Goal: Task Accomplishment & Management: Use online tool/utility

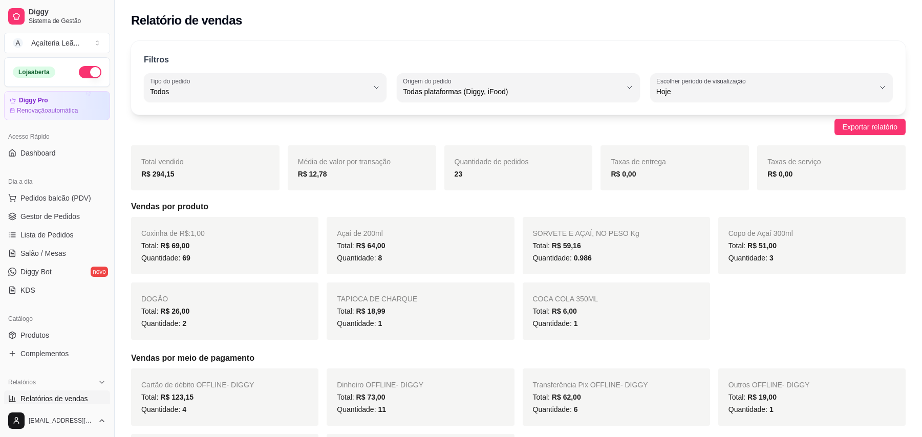
select select "ALL"
select select "0"
click at [51, 197] on span "Pedidos balcão (PDV)" at bounding box center [55, 198] width 71 height 10
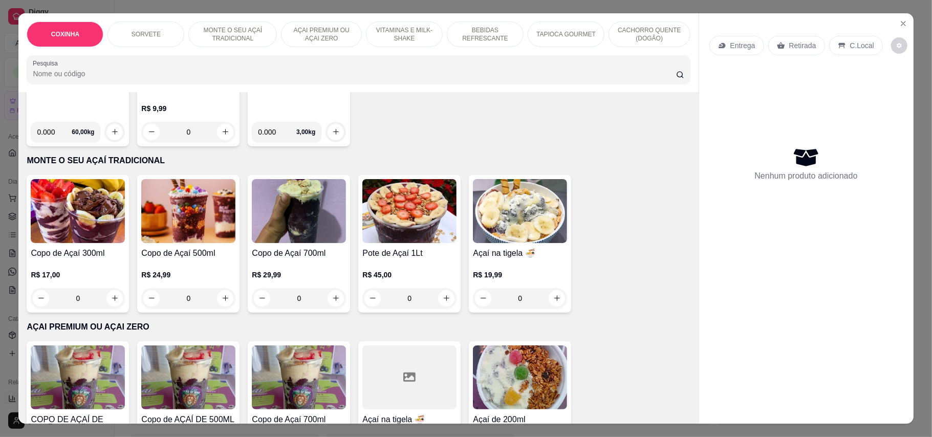
scroll to position [478, 0]
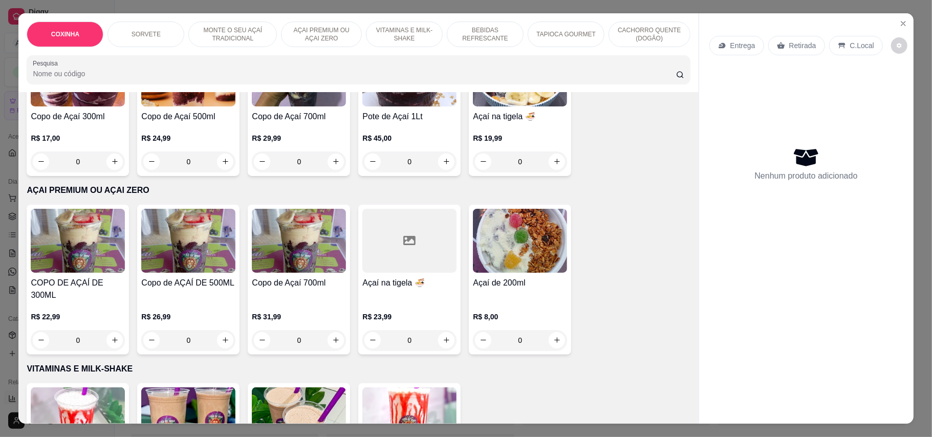
click at [521, 238] on img at bounding box center [520, 241] width 94 height 64
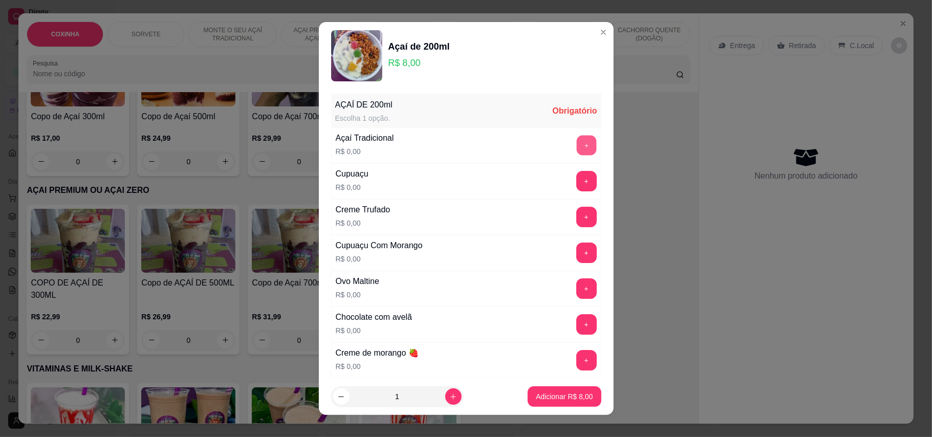
click at [576, 144] on button "+" at bounding box center [586, 145] width 20 height 20
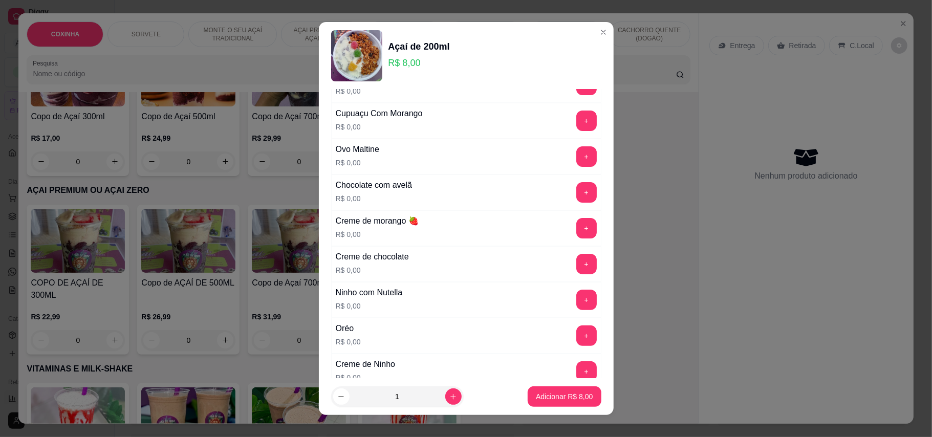
scroll to position [136, 0]
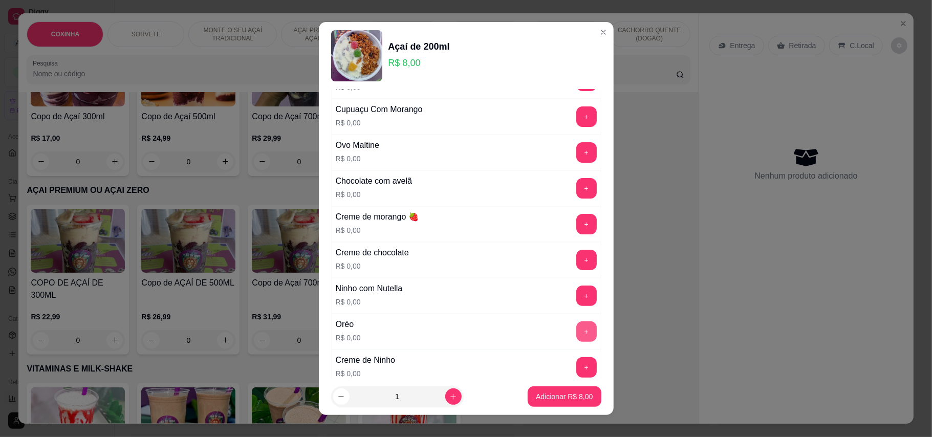
click at [576, 332] on button "+" at bounding box center [586, 332] width 20 height 20
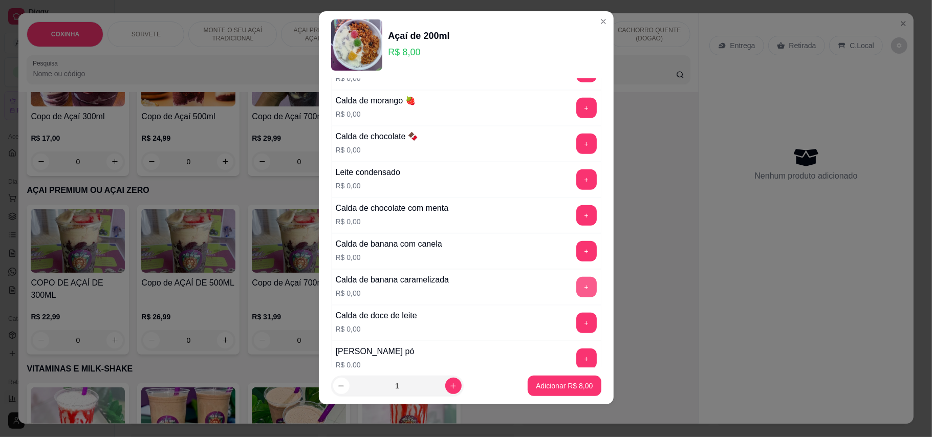
scroll to position [504, 0]
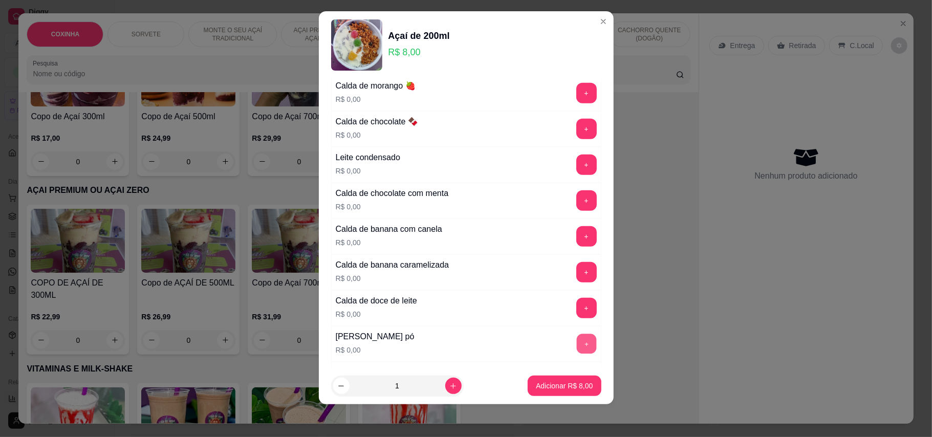
click at [576, 349] on button "+" at bounding box center [586, 344] width 20 height 20
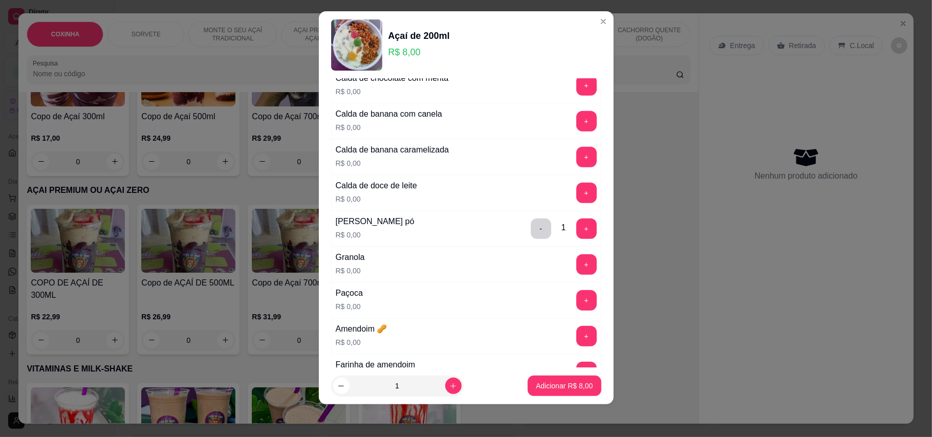
scroll to position [641, 0]
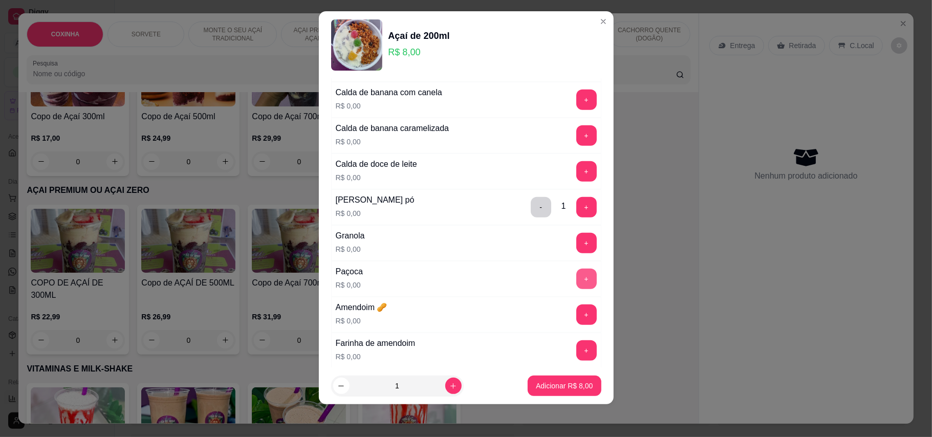
click at [576, 289] on button "+" at bounding box center [586, 279] width 20 height 20
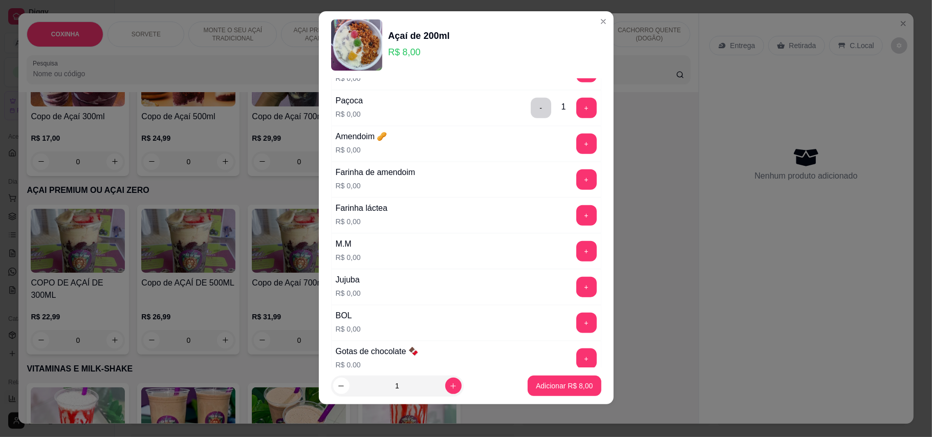
scroll to position [777, 0]
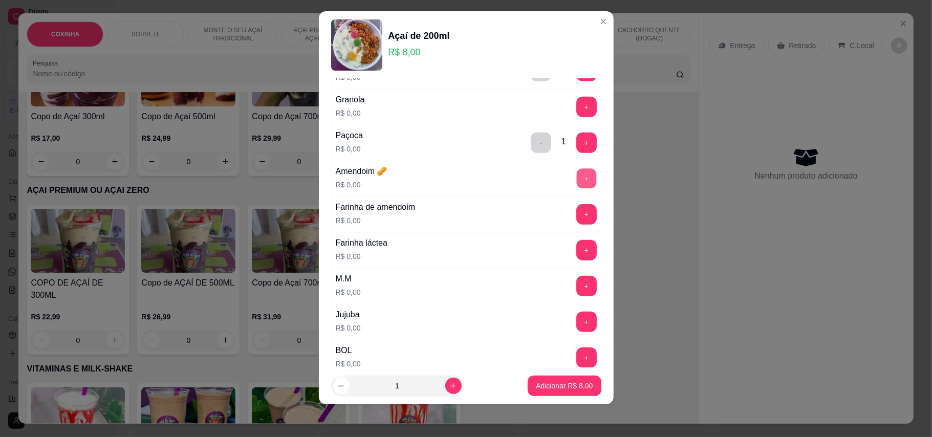
click at [576, 188] on button "+" at bounding box center [586, 178] width 20 height 20
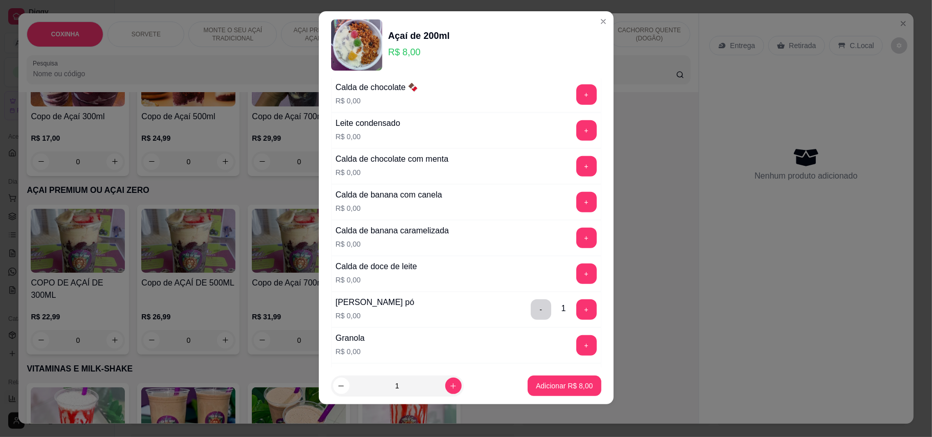
scroll to position [504, 0]
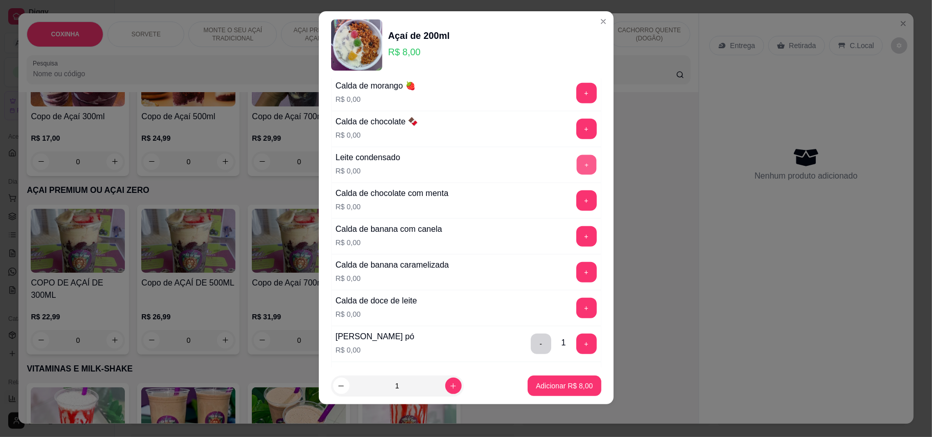
click at [576, 167] on button "+" at bounding box center [586, 165] width 20 height 20
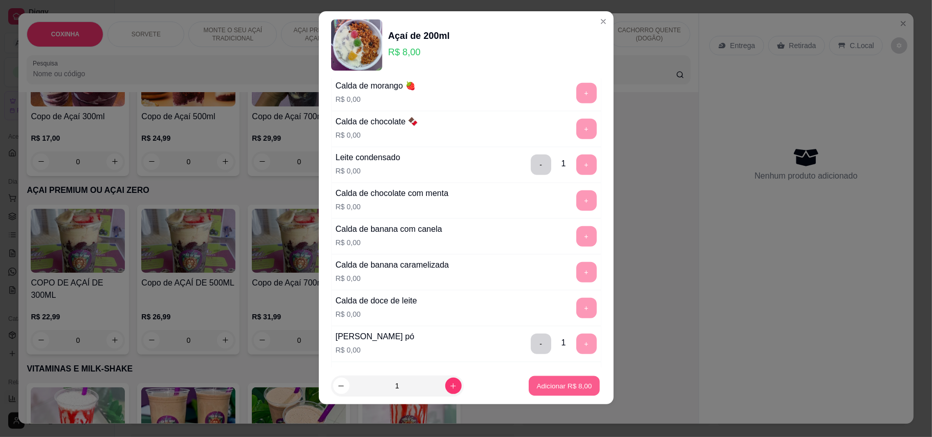
click at [537, 385] on p "Adicionar R$ 8,00" at bounding box center [564, 386] width 55 height 10
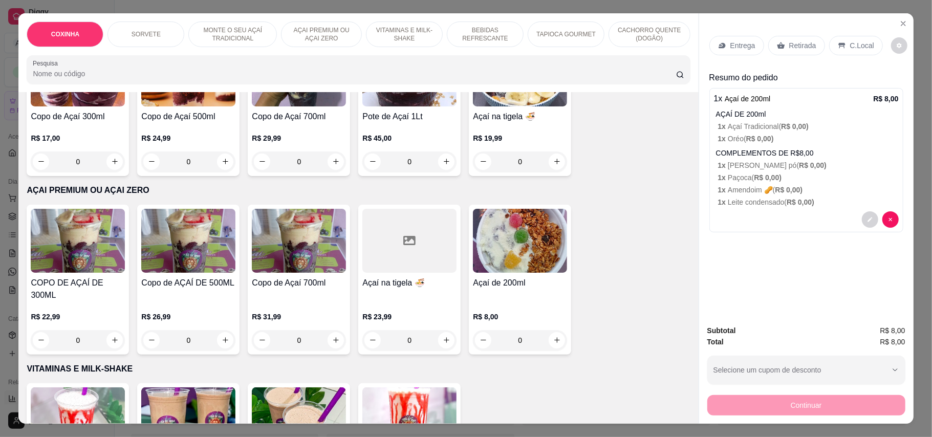
click at [500, 244] on img at bounding box center [520, 241] width 94 height 64
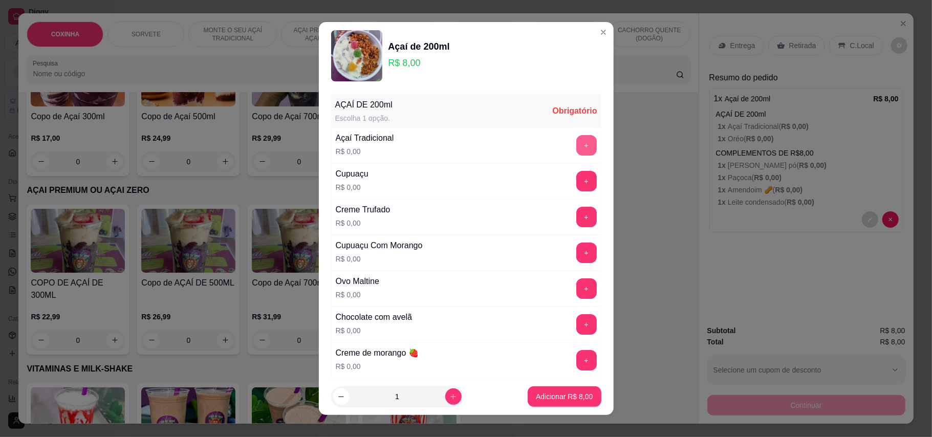
click at [576, 142] on button "+" at bounding box center [586, 145] width 20 height 20
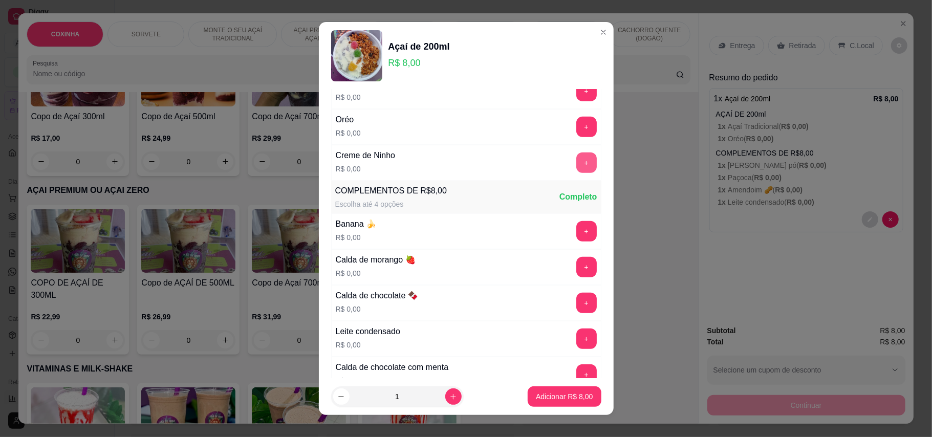
scroll to position [410, 0]
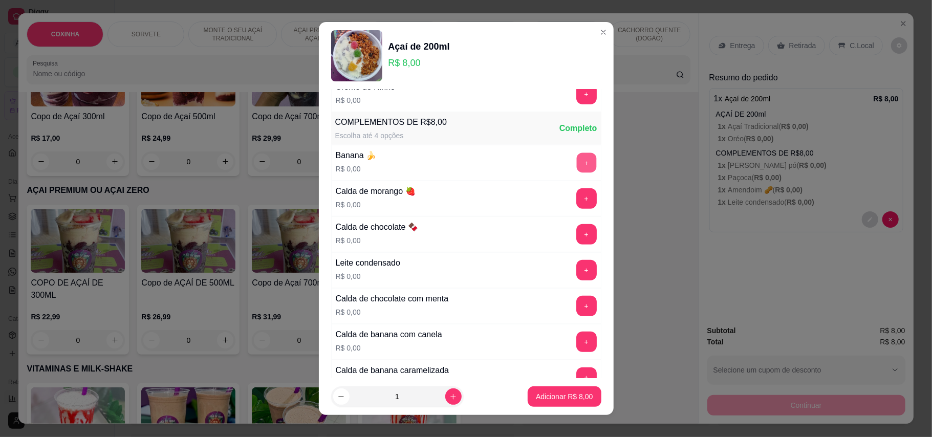
click at [576, 173] on button "+" at bounding box center [586, 163] width 20 height 20
click at [576, 276] on button "+" at bounding box center [586, 270] width 20 height 20
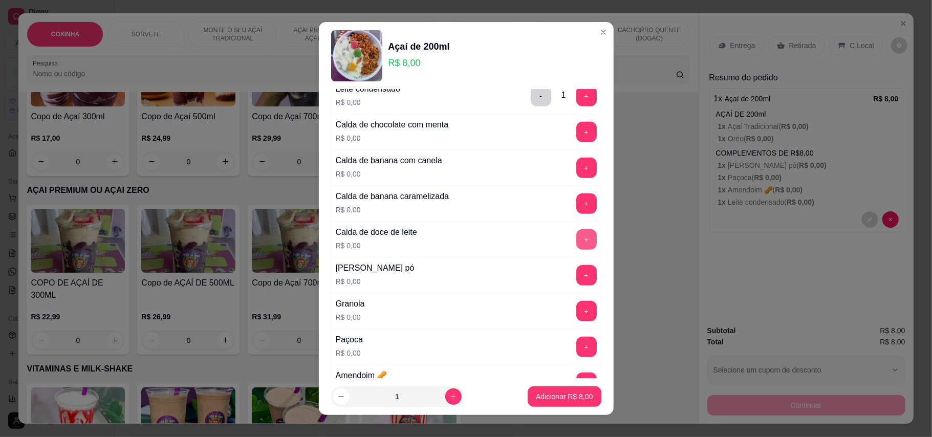
scroll to position [614, 0]
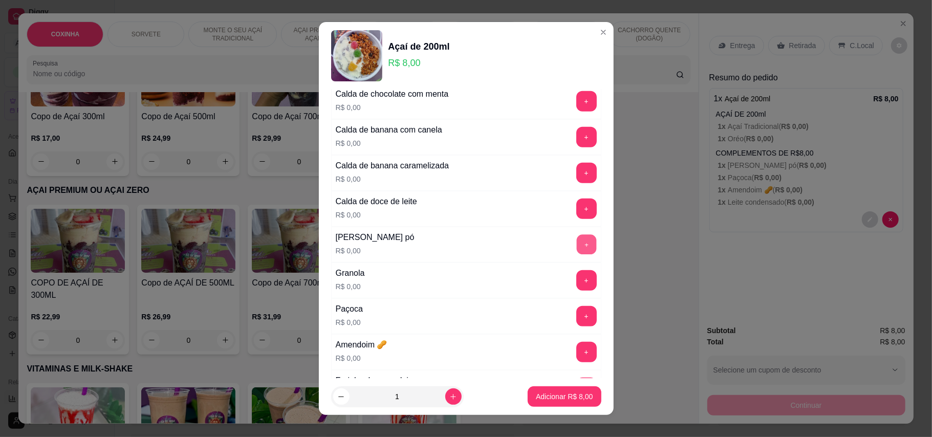
click at [576, 248] on button "+" at bounding box center [586, 244] width 20 height 20
click at [576, 287] on button "+" at bounding box center [586, 280] width 20 height 20
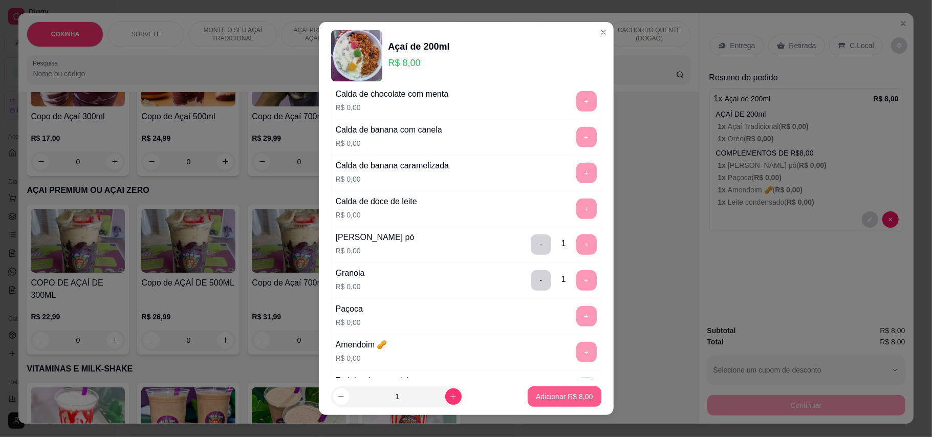
click at [539, 392] on p "Adicionar R$ 8,00" at bounding box center [564, 397] width 57 height 10
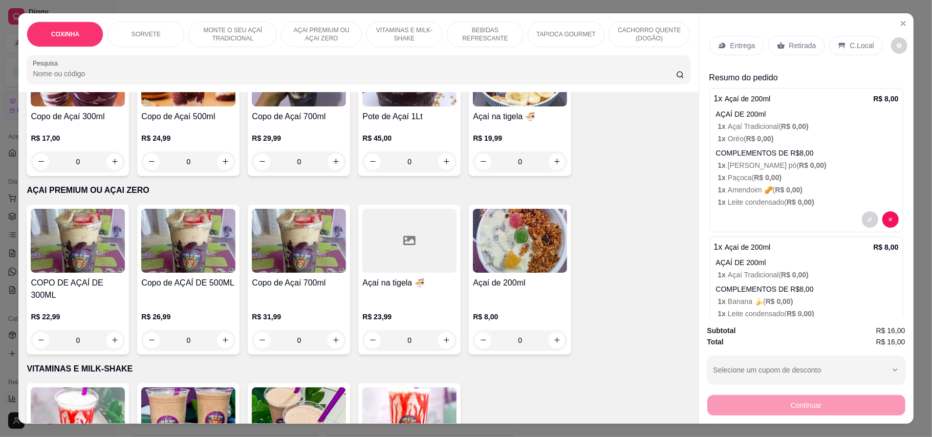
click at [805, 44] on p "Retirada" at bounding box center [802, 45] width 27 height 10
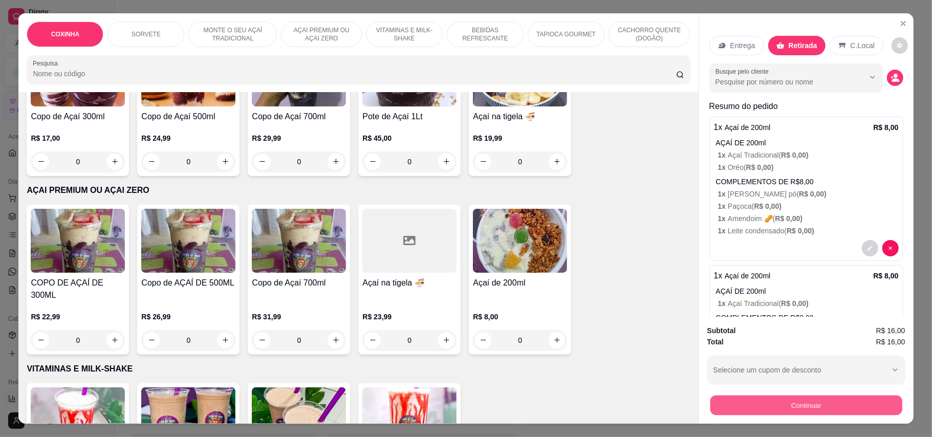
click at [761, 406] on button "Continuar" at bounding box center [806, 406] width 192 height 20
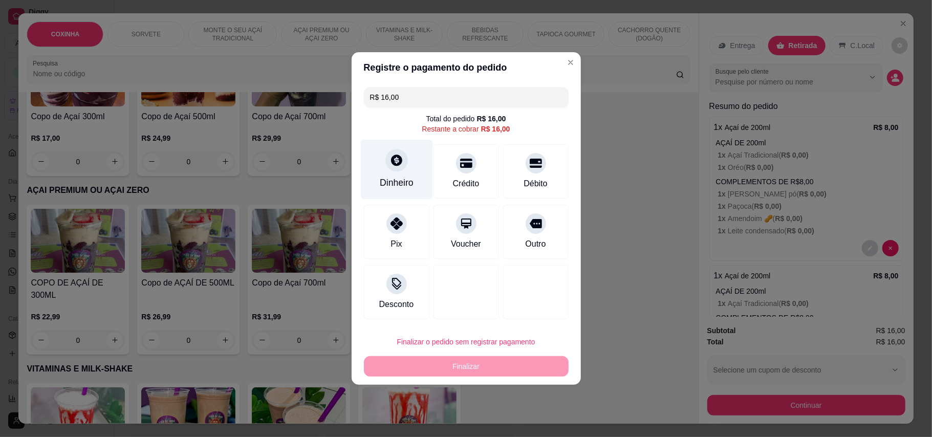
click at [395, 169] on div at bounding box center [396, 160] width 23 height 23
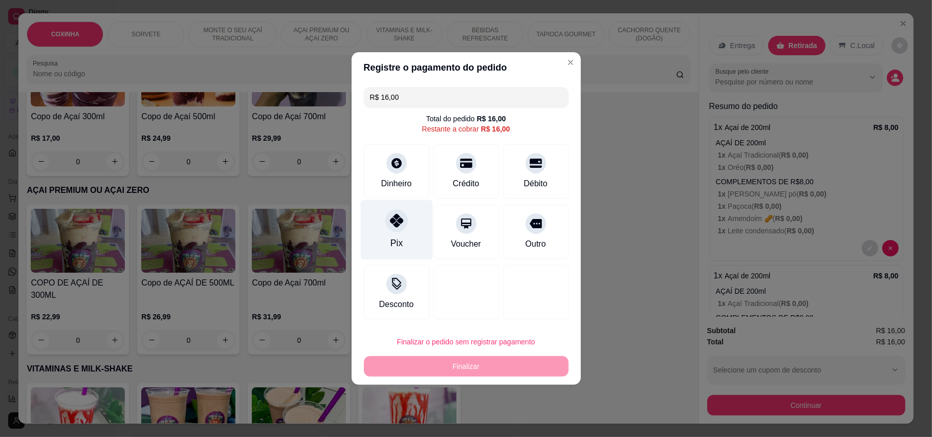
click at [393, 223] on icon at bounding box center [396, 220] width 13 height 13
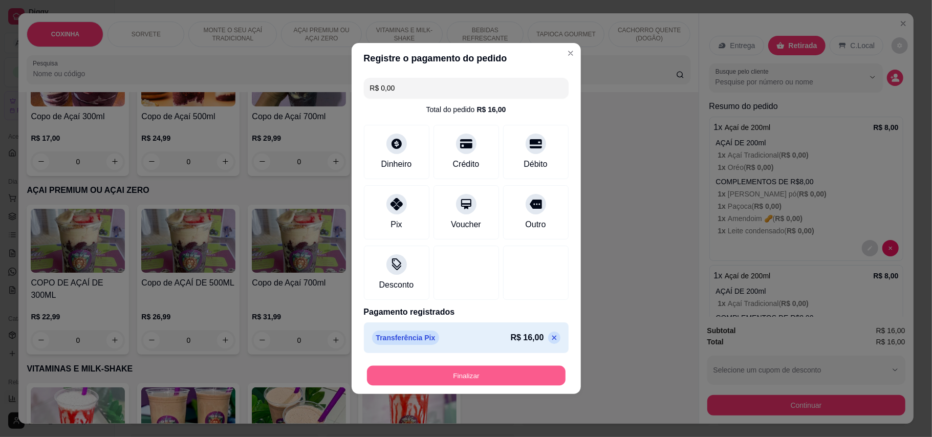
click at [504, 379] on button "Finalizar" at bounding box center [466, 376] width 199 height 20
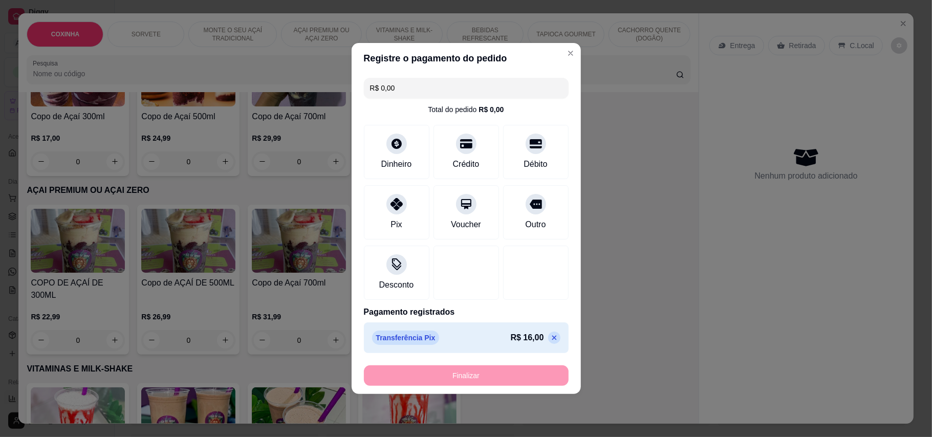
type input "-R$ 16,00"
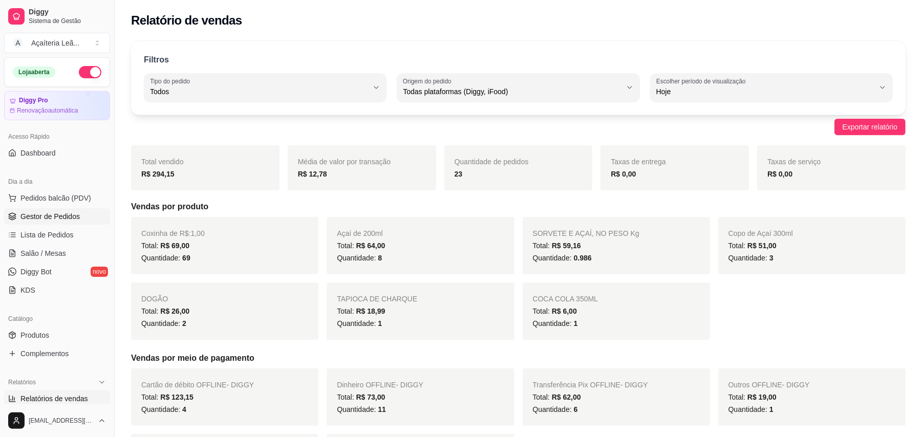
click at [58, 216] on span "Gestor de Pedidos" at bounding box center [49, 216] width 59 height 10
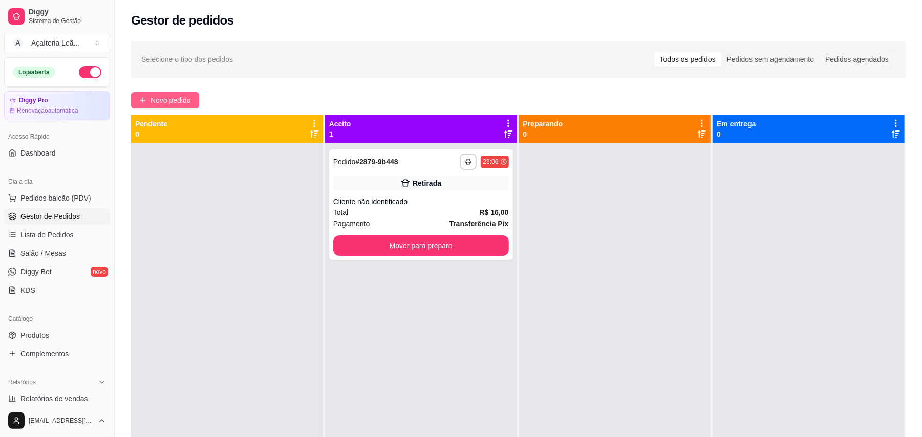
click at [173, 99] on span "Novo pedido" at bounding box center [171, 100] width 40 height 11
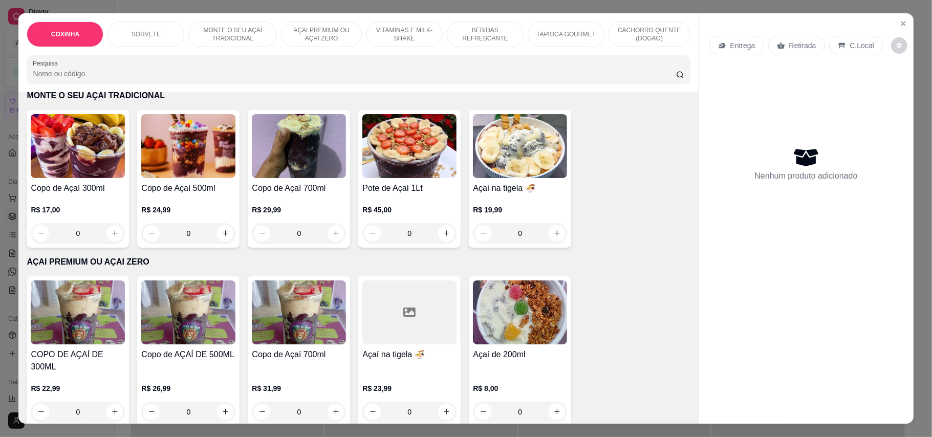
scroll to position [410, 0]
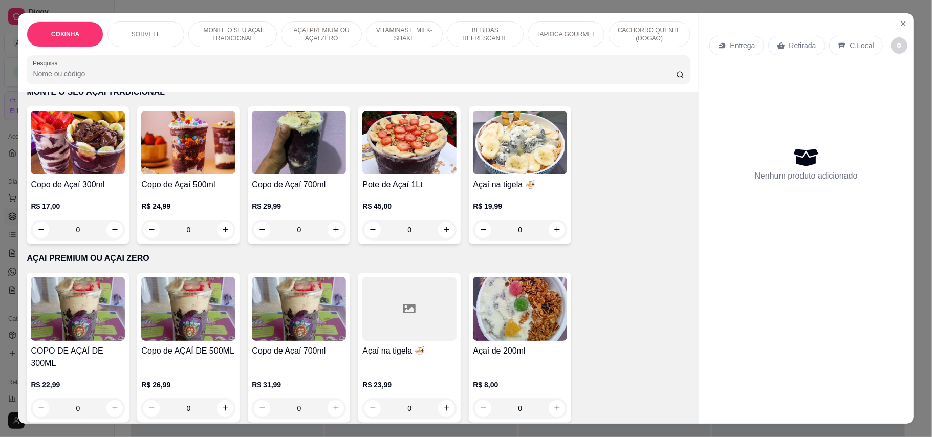
click at [512, 293] on img at bounding box center [520, 309] width 94 height 64
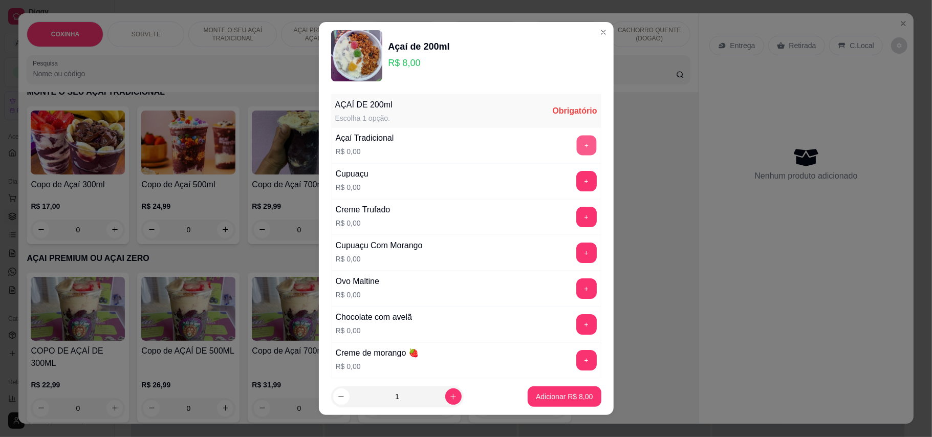
click at [576, 148] on button "+" at bounding box center [586, 145] width 20 height 20
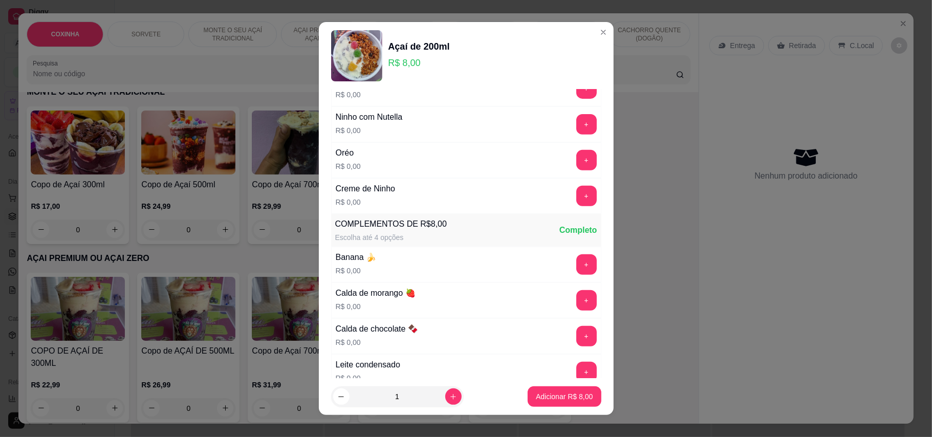
scroll to position [341, 0]
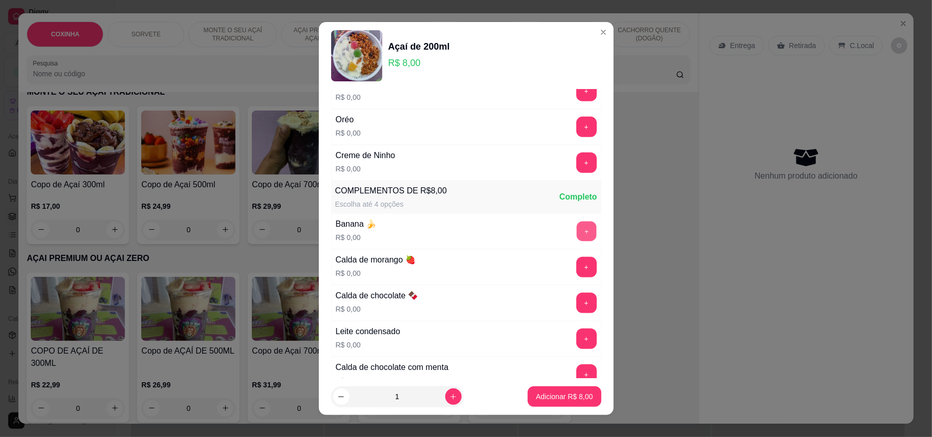
click at [576, 233] on button "+" at bounding box center [586, 231] width 20 height 20
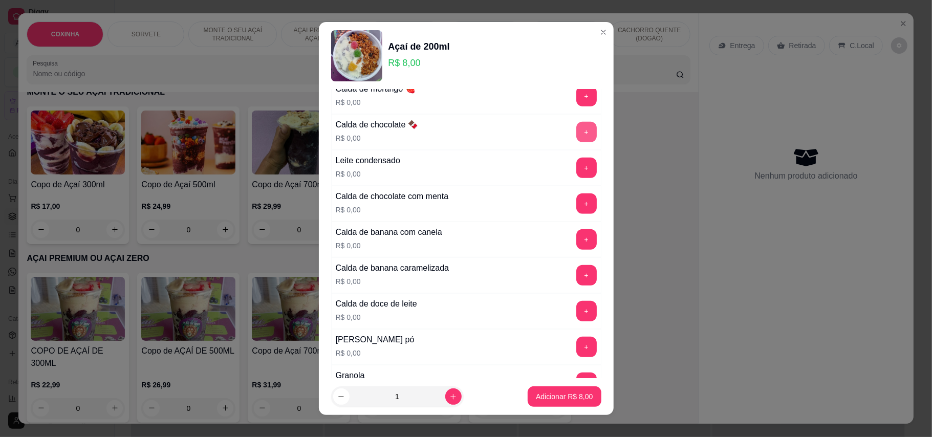
scroll to position [546, 0]
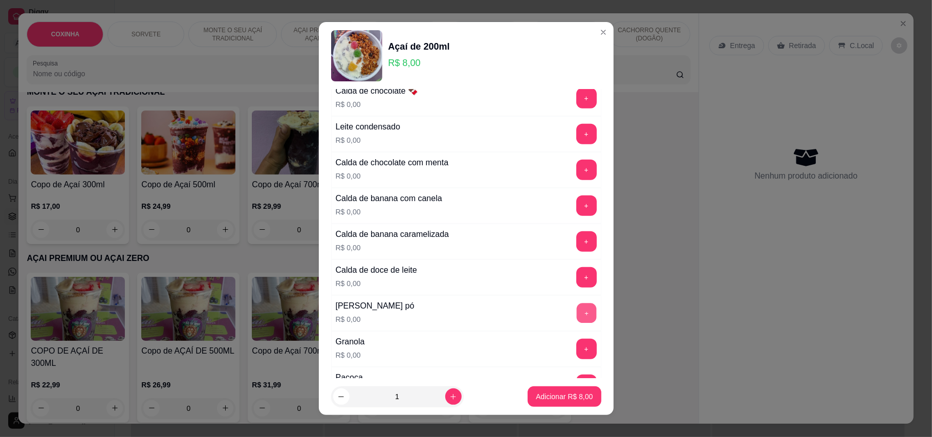
click at [576, 322] on button "+" at bounding box center [586, 313] width 20 height 20
click at [576, 351] on button "+" at bounding box center [586, 349] width 20 height 20
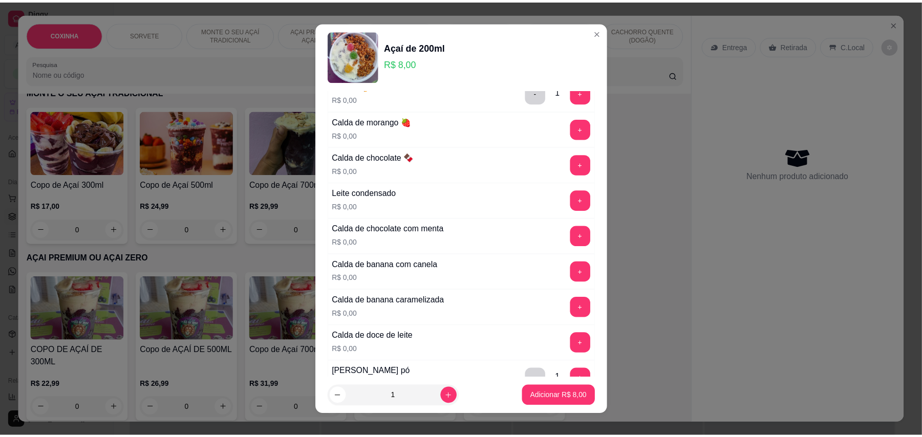
scroll to position [478, 0]
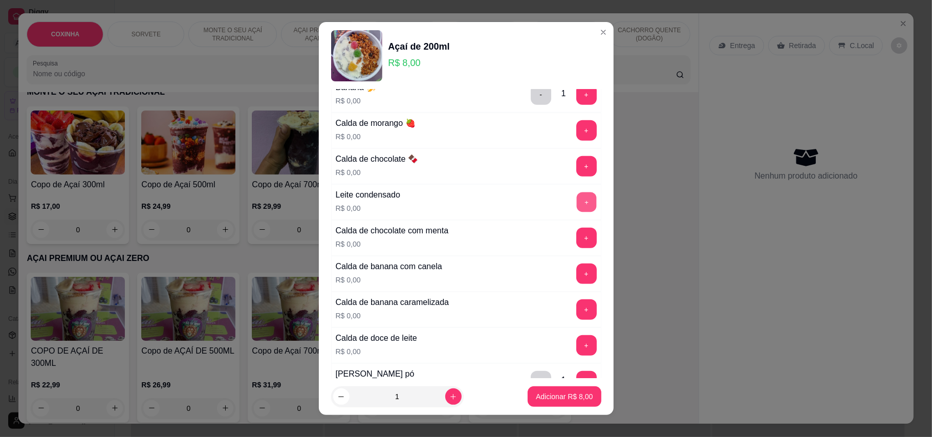
click at [576, 200] on button "+" at bounding box center [586, 202] width 20 height 20
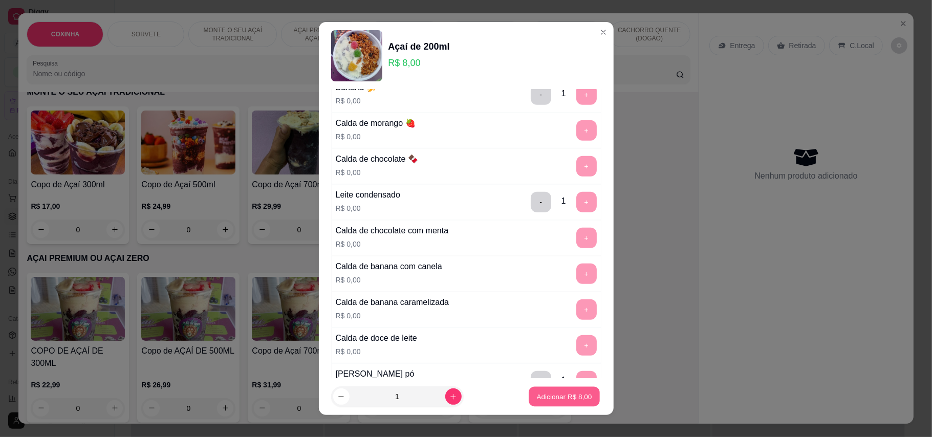
click at [538, 393] on p "Adicionar R$ 8,00" at bounding box center [564, 397] width 55 height 10
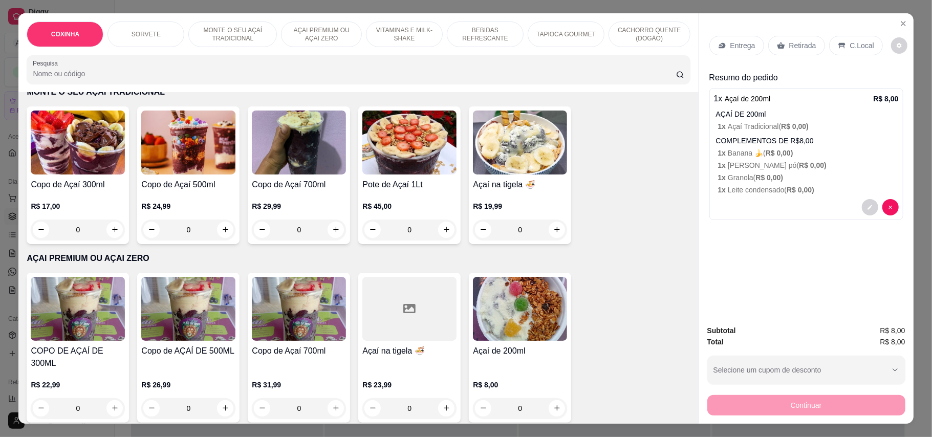
click at [797, 47] on p "Retirada" at bounding box center [802, 45] width 27 height 10
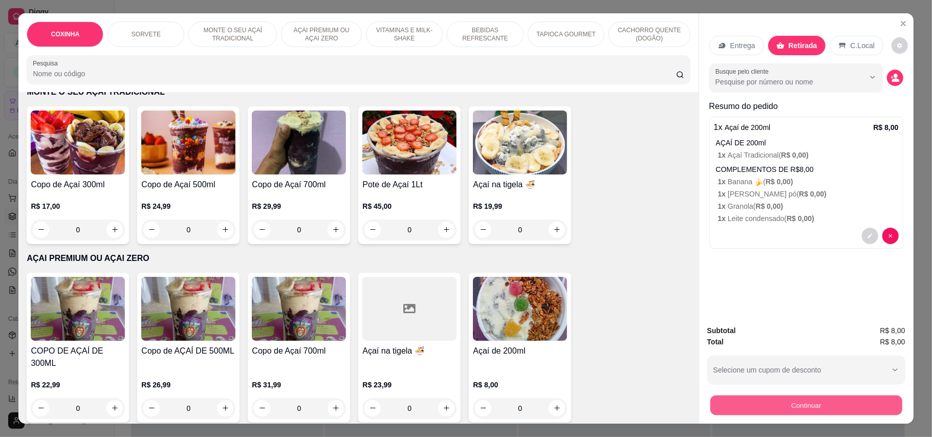
click at [744, 405] on button "Continuar" at bounding box center [806, 406] width 192 height 20
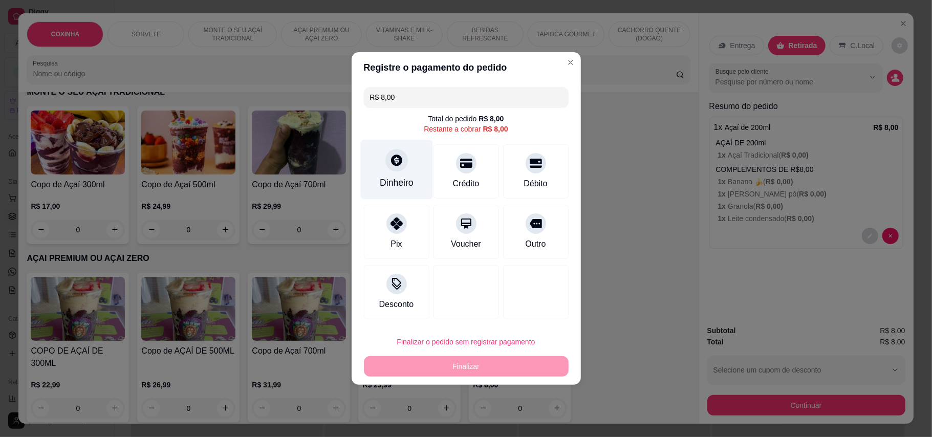
click at [390, 165] on icon at bounding box center [396, 160] width 13 height 13
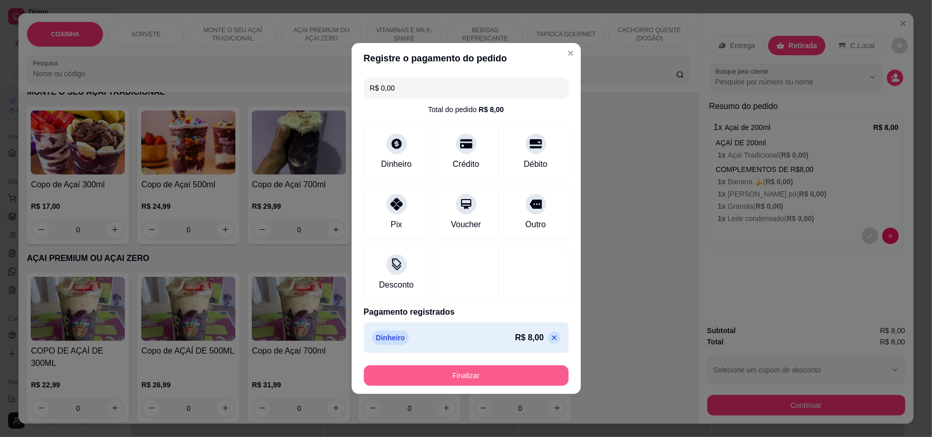
click at [522, 374] on button "Finalizar" at bounding box center [466, 376] width 205 height 20
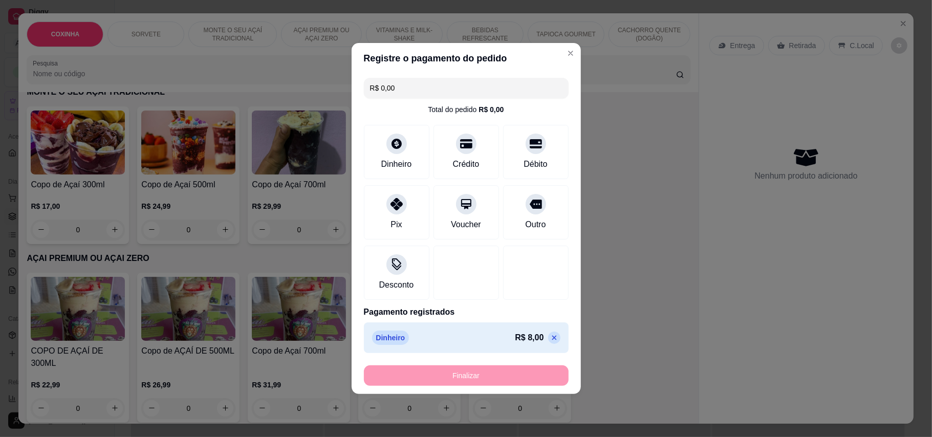
type input "-R$ 8,00"
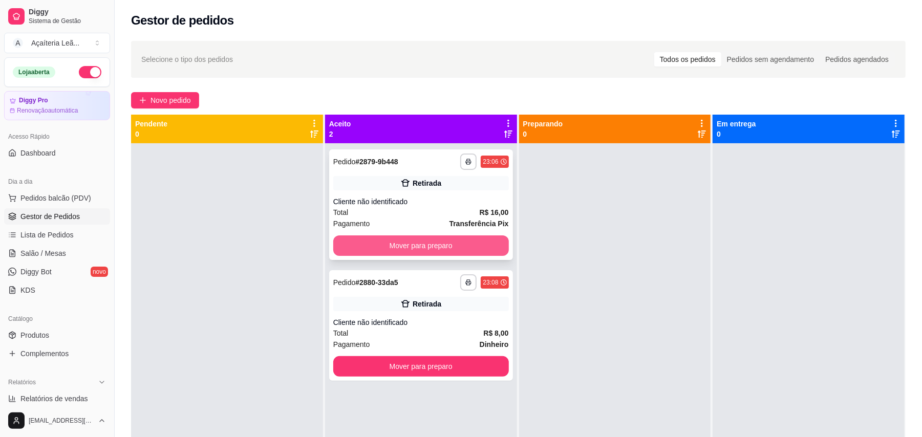
click at [479, 245] on button "Mover para preparo" at bounding box center [421, 245] width 176 height 20
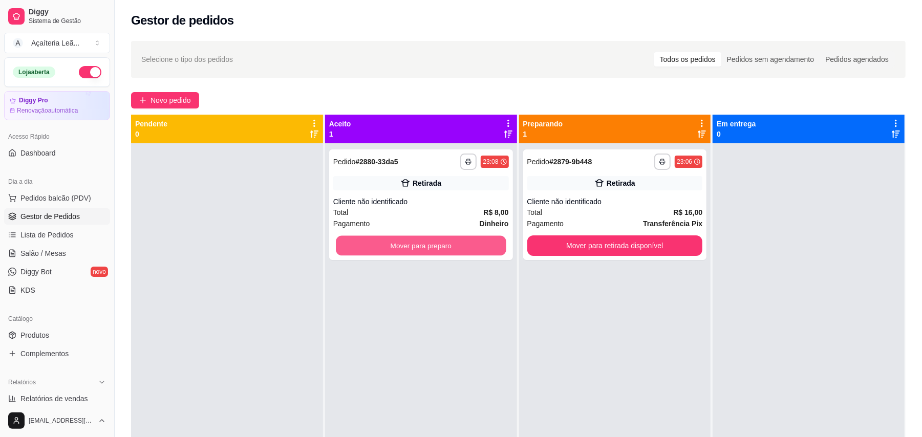
click at [479, 246] on button "Mover para preparo" at bounding box center [421, 246] width 170 height 20
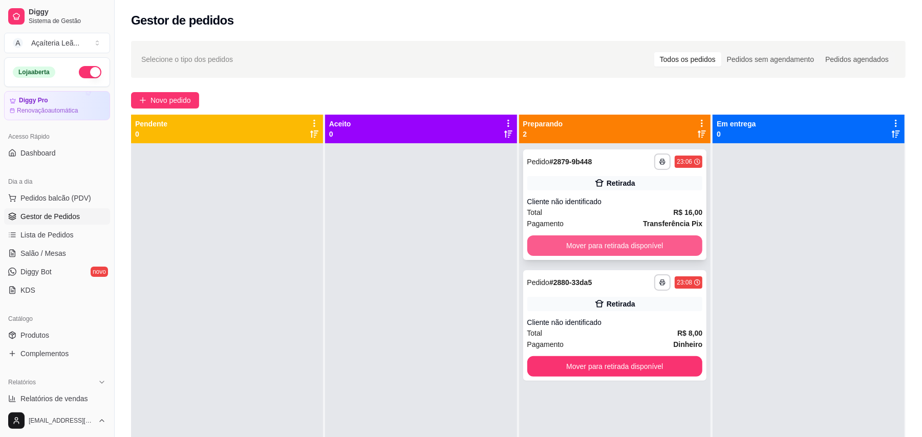
click at [551, 246] on button "Mover para retirada disponível" at bounding box center [615, 245] width 176 height 20
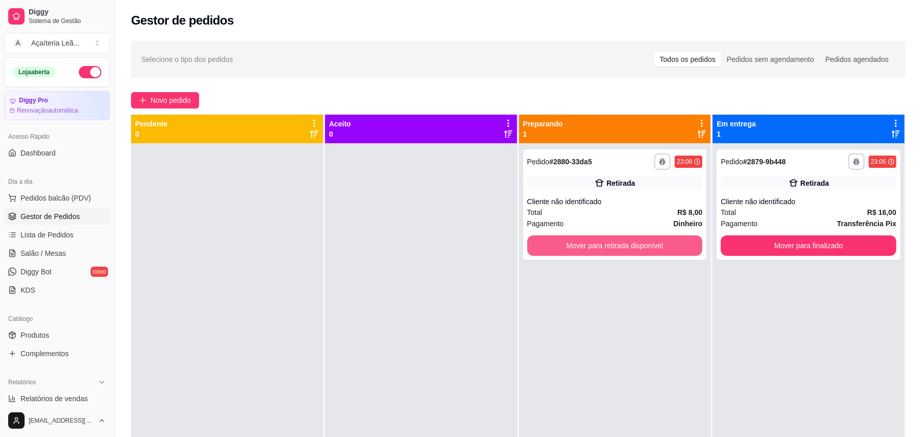
click at [551, 246] on button "Mover para retirada disponível" at bounding box center [615, 245] width 176 height 20
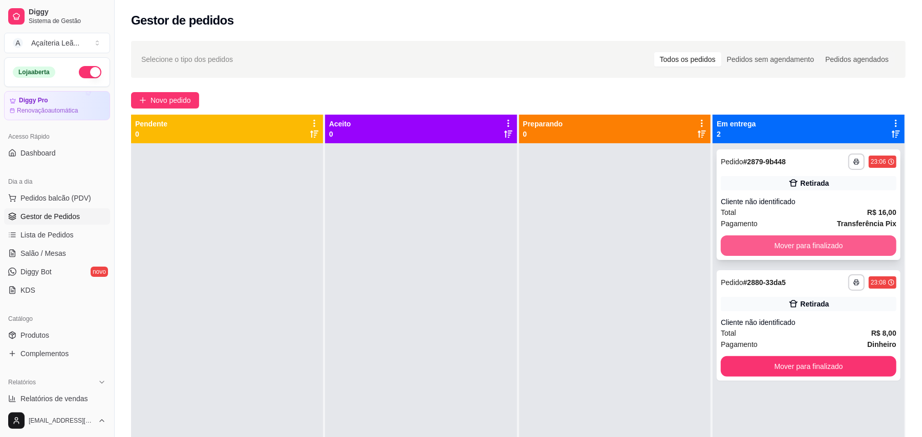
click at [737, 248] on button "Mover para finalizado" at bounding box center [809, 245] width 176 height 20
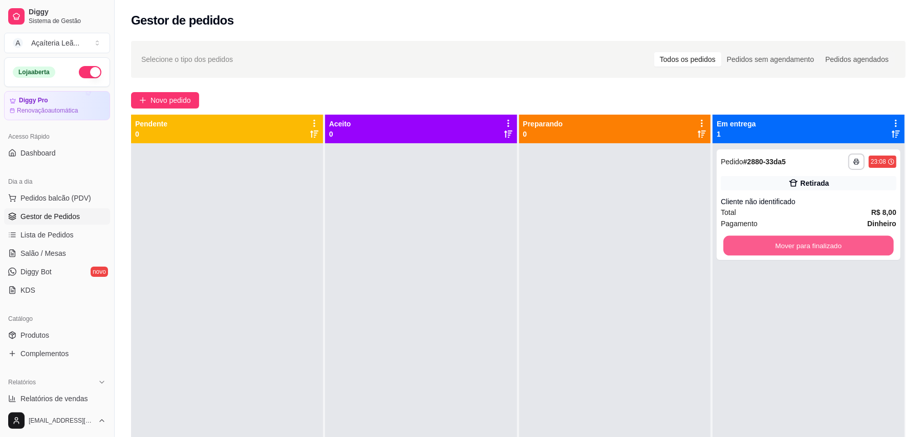
click at [737, 248] on button "Mover para finalizado" at bounding box center [808, 246] width 170 height 20
